Goal: Navigation & Orientation: Find specific page/section

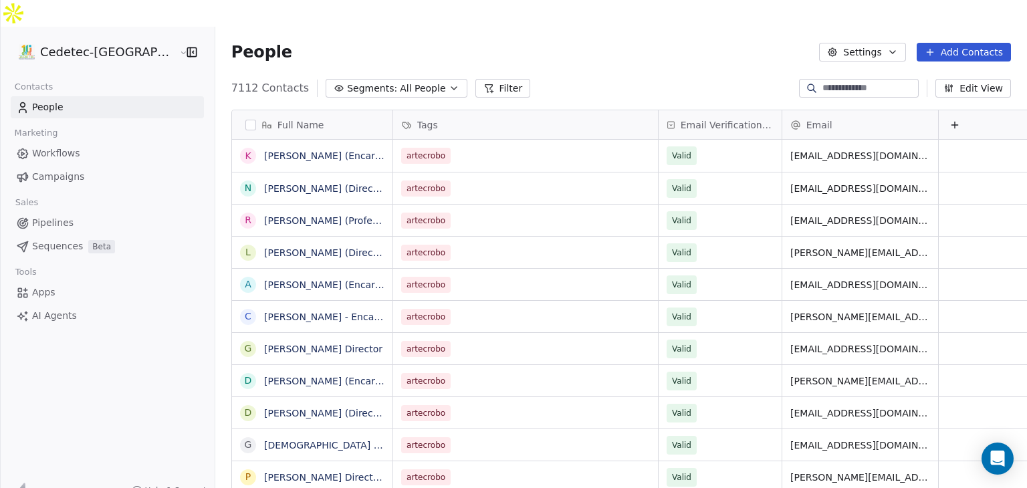
scroll to position [419, 836]
click at [41, 100] on span "People" at bounding box center [47, 107] width 31 height 14
click at [58, 170] on span "Campaigns" at bounding box center [58, 177] width 52 height 14
